Goal: Find specific page/section: Find specific page/section

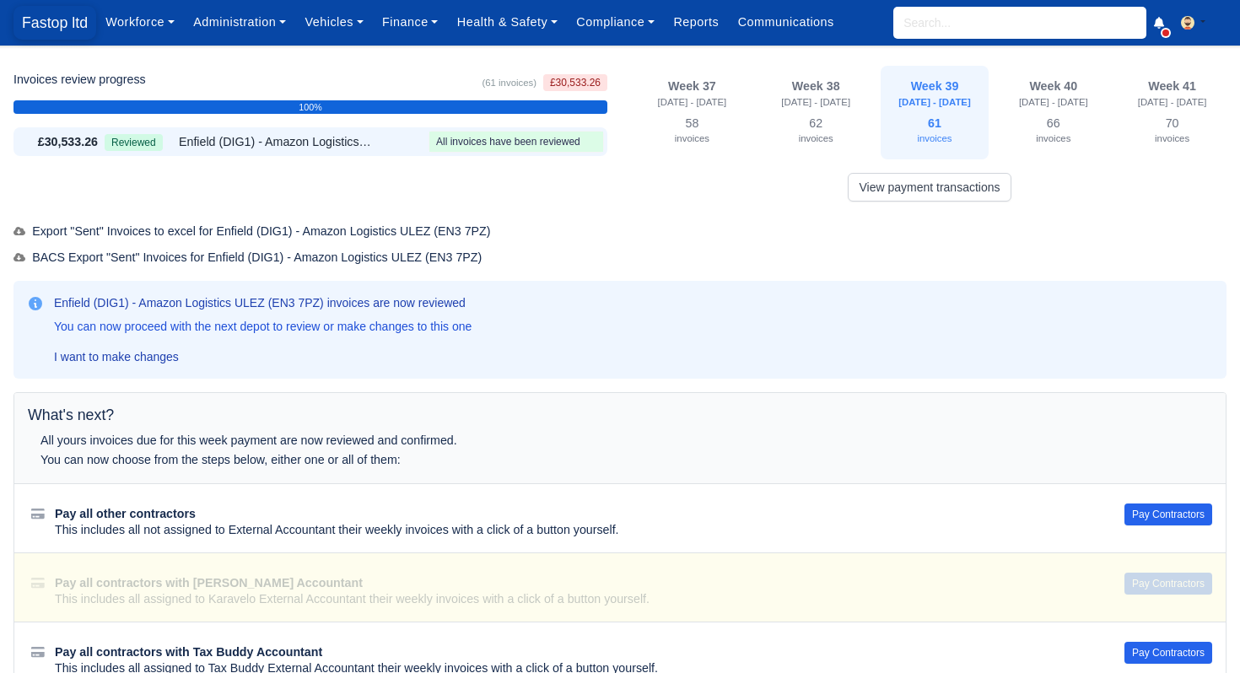
click at [67, 10] on span "Fastop ltd" at bounding box center [54, 23] width 83 height 34
